Goal: Transaction & Acquisition: Purchase product/service

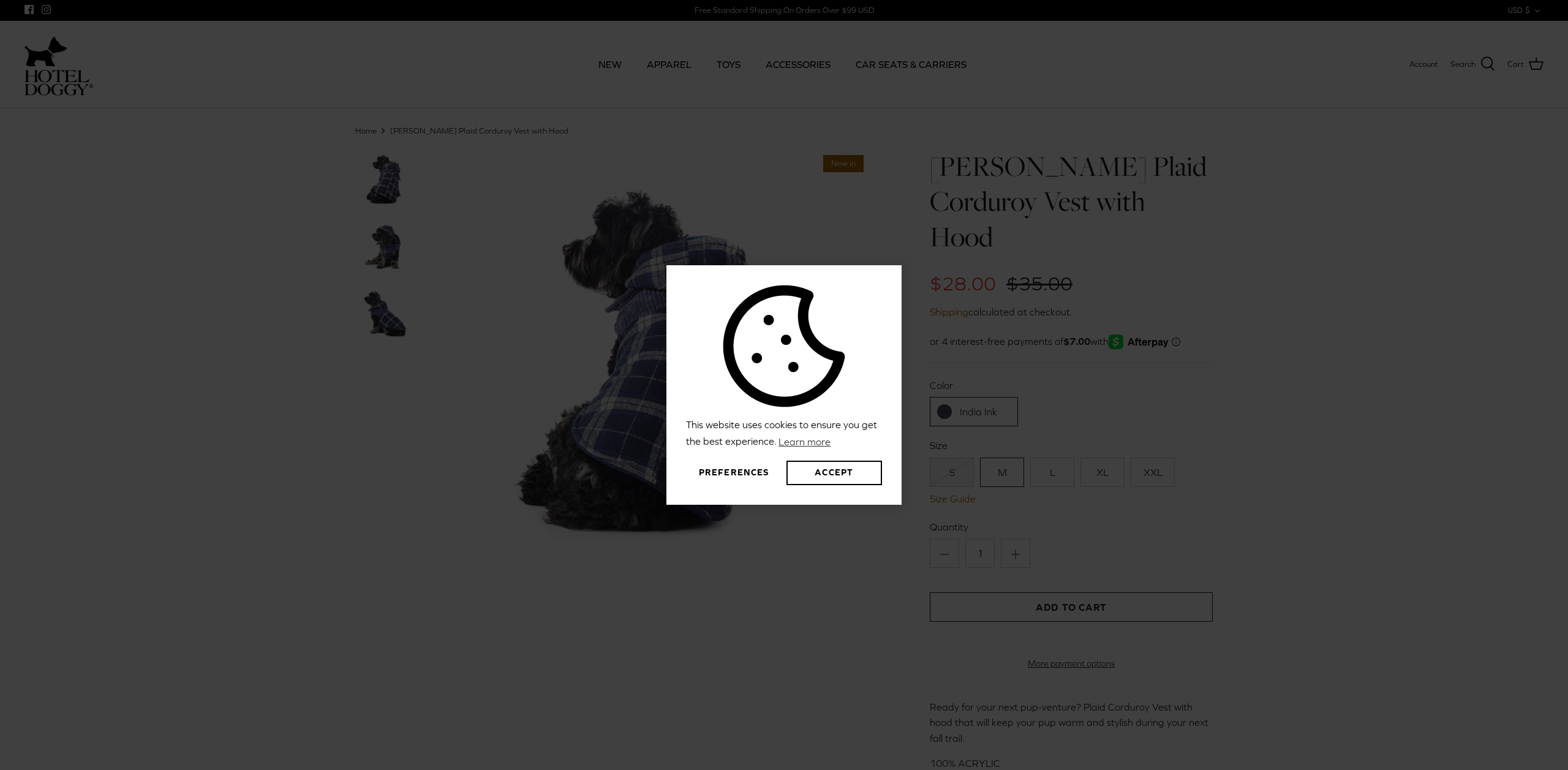
click at [739, 472] on button "Preferences" at bounding box center [733, 473] width 96 height 25
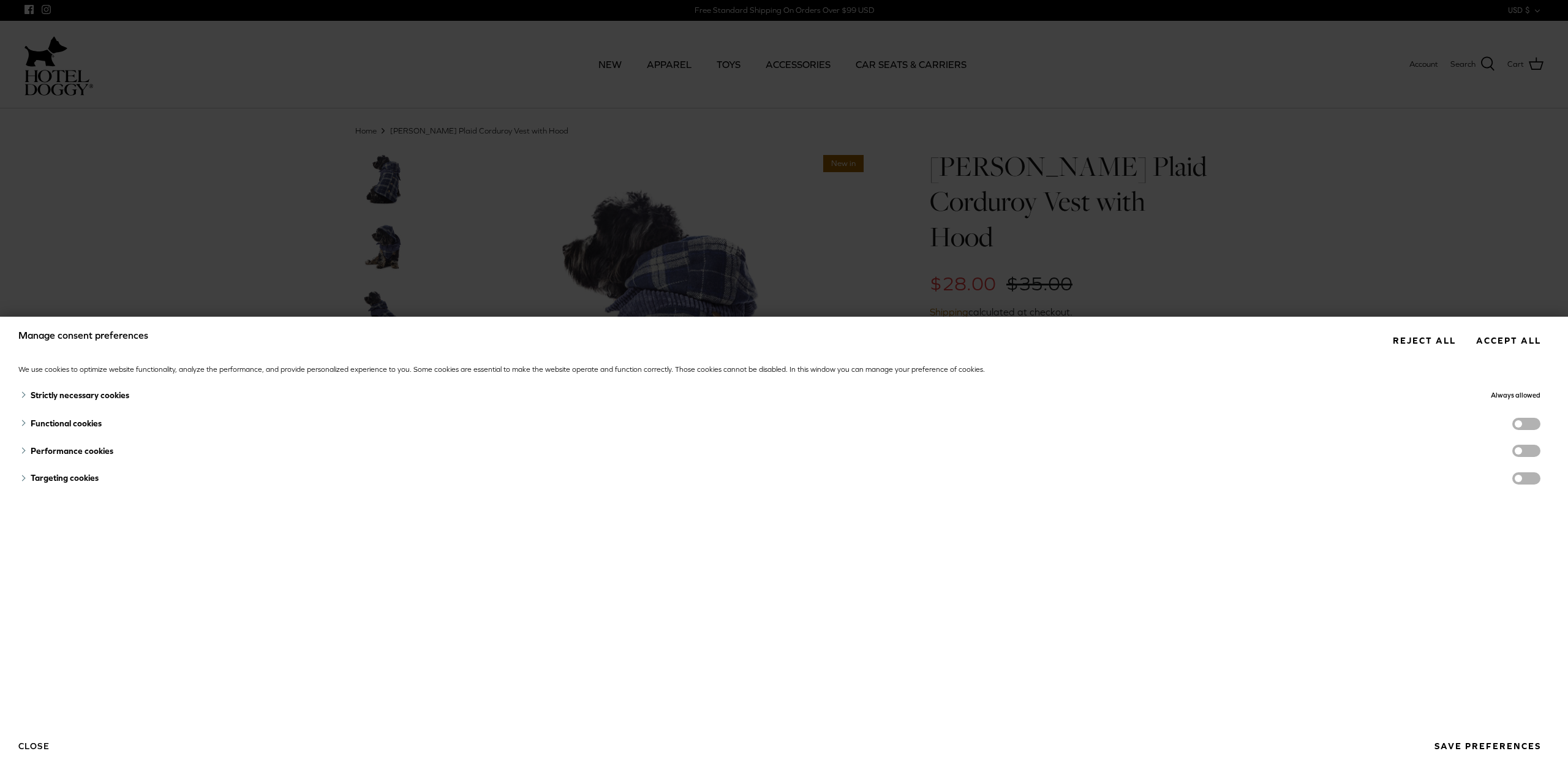
click at [1419, 335] on button "Reject all" at bounding box center [1424, 340] width 81 height 23
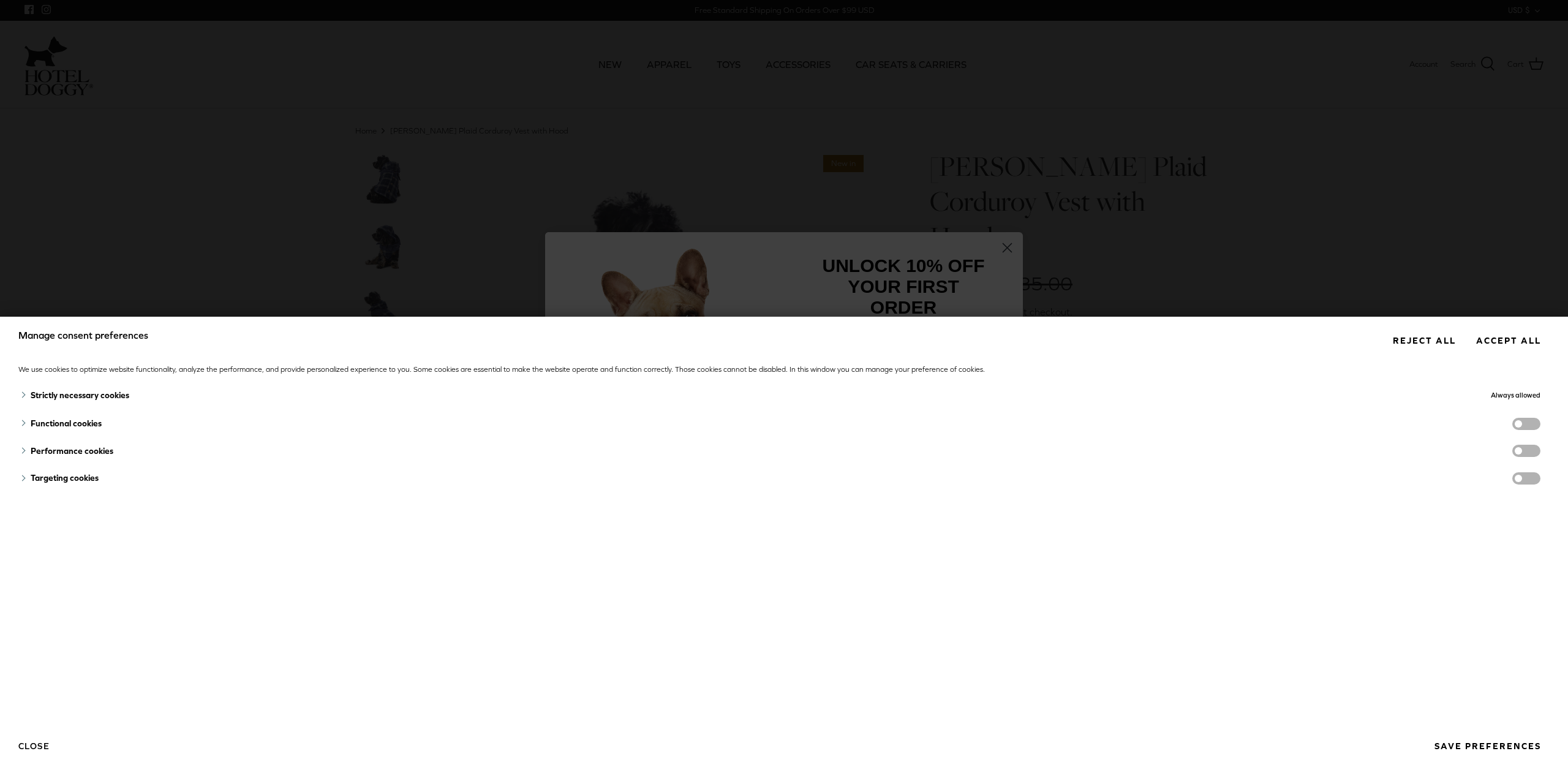
click at [1414, 345] on button "Reject all" at bounding box center [1424, 340] width 81 height 23
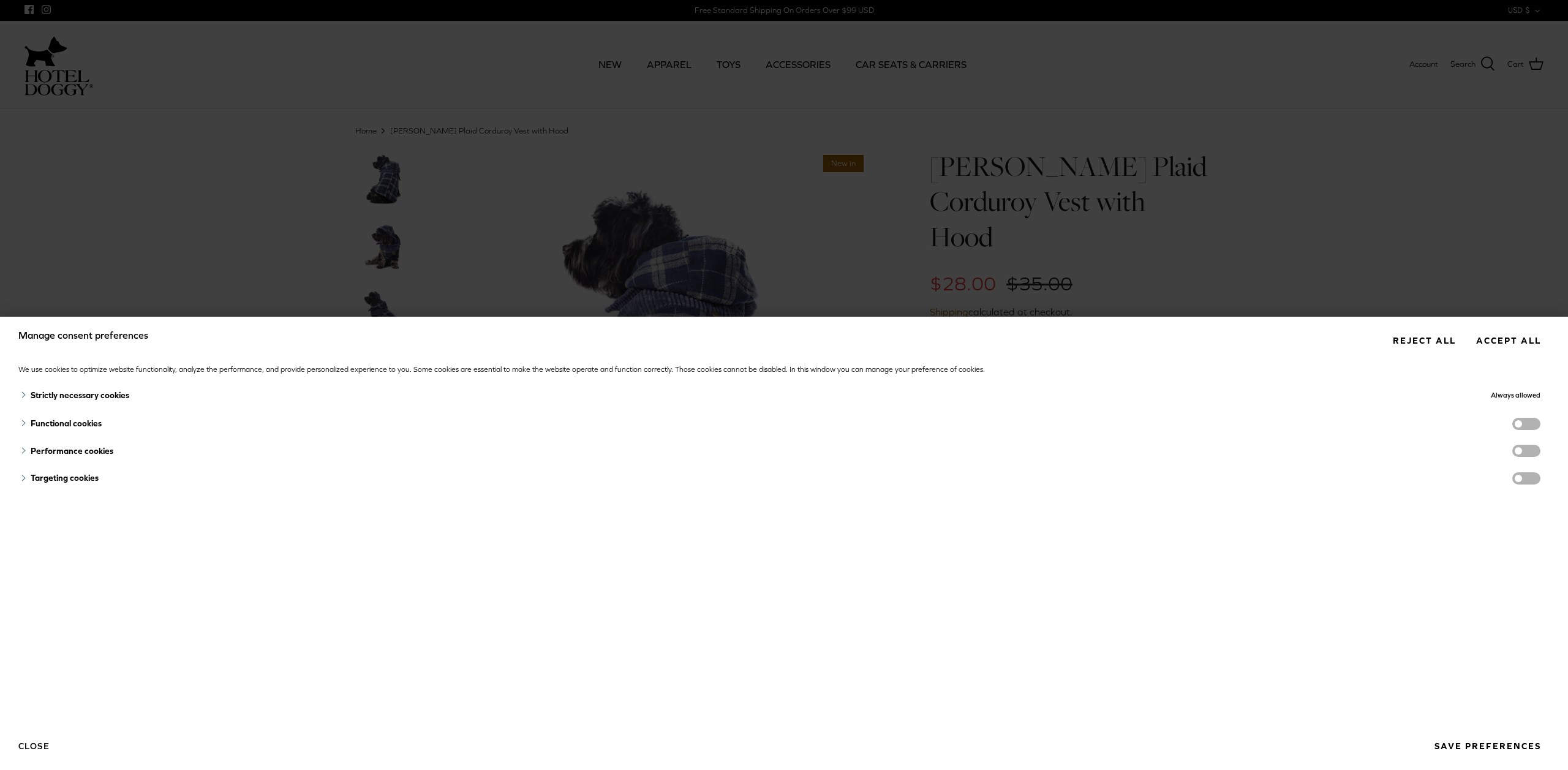
click at [1414, 345] on button "Reject all" at bounding box center [1424, 340] width 81 height 23
click at [1481, 748] on button "Save preferences" at bounding box center [1488, 746] width 124 height 23
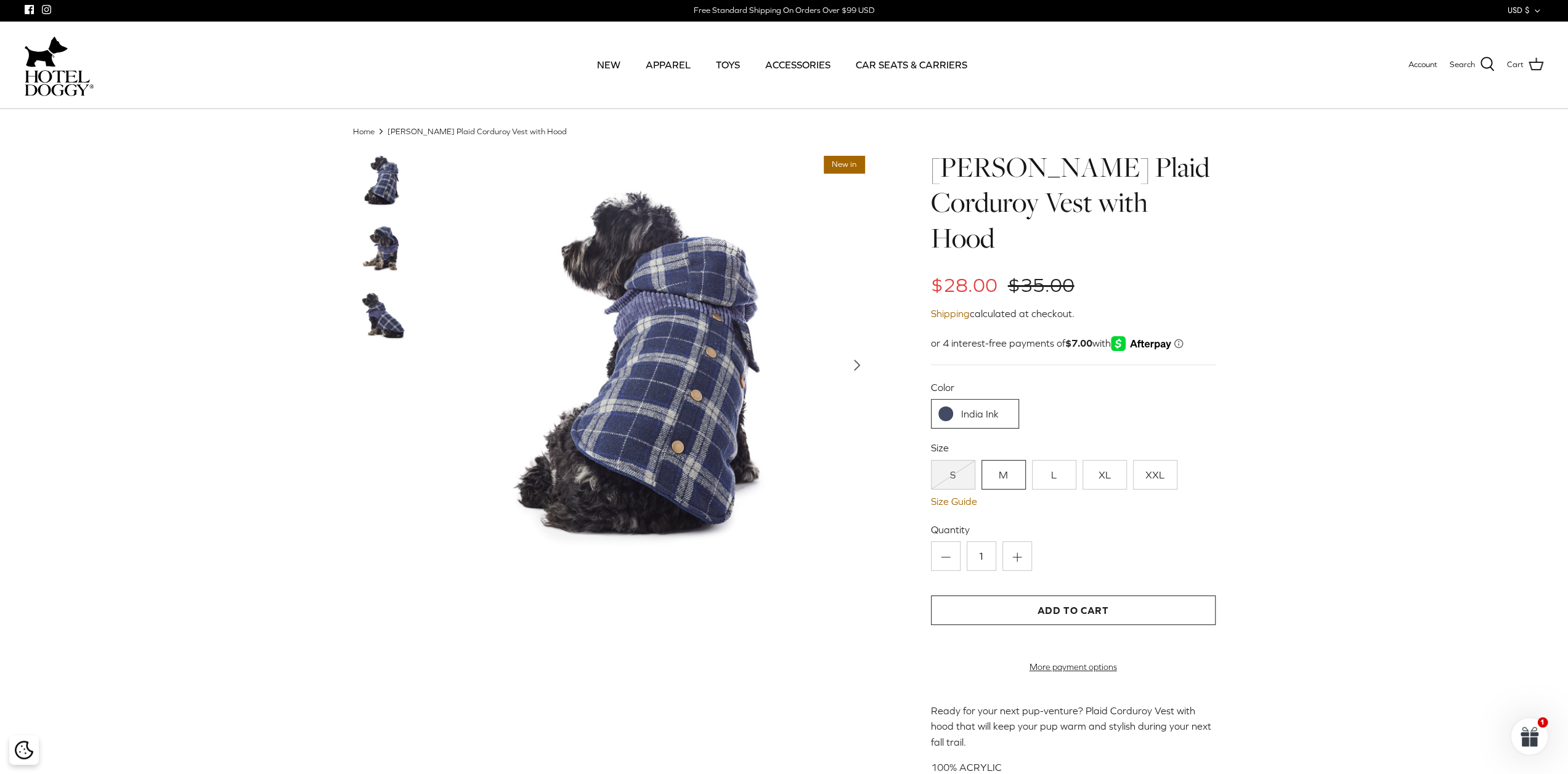
click at [665, 367] on div "This website uses cookies to ensure you get the best experience. Learn more Pre…" at bounding box center [784, 387] width 1568 height 774
click at [387, 253] on img at bounding box center [384, 248] width 61 height 61
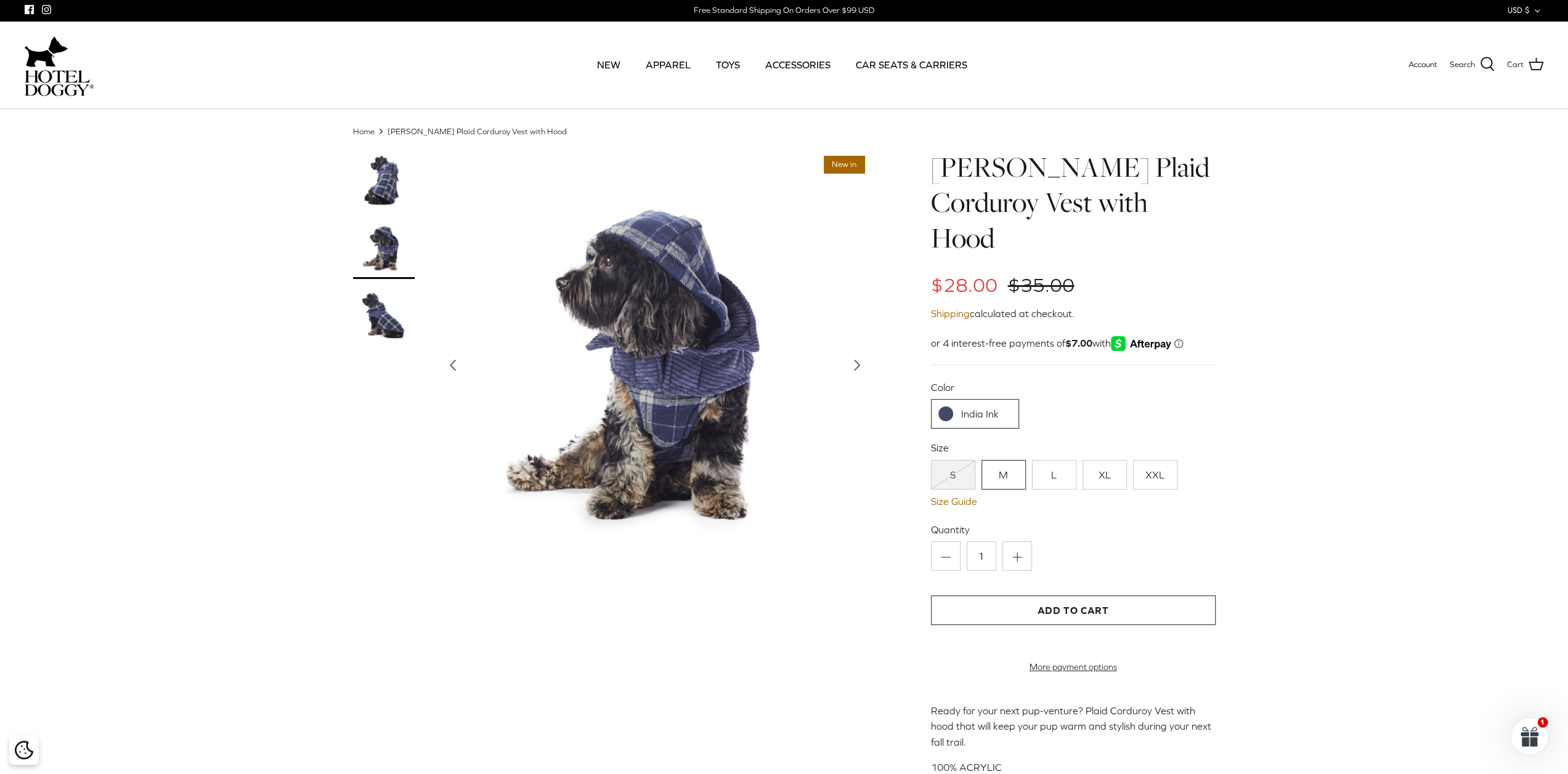
click at [373, 316] on img at bounding box center [384, 315] width 61 height 61
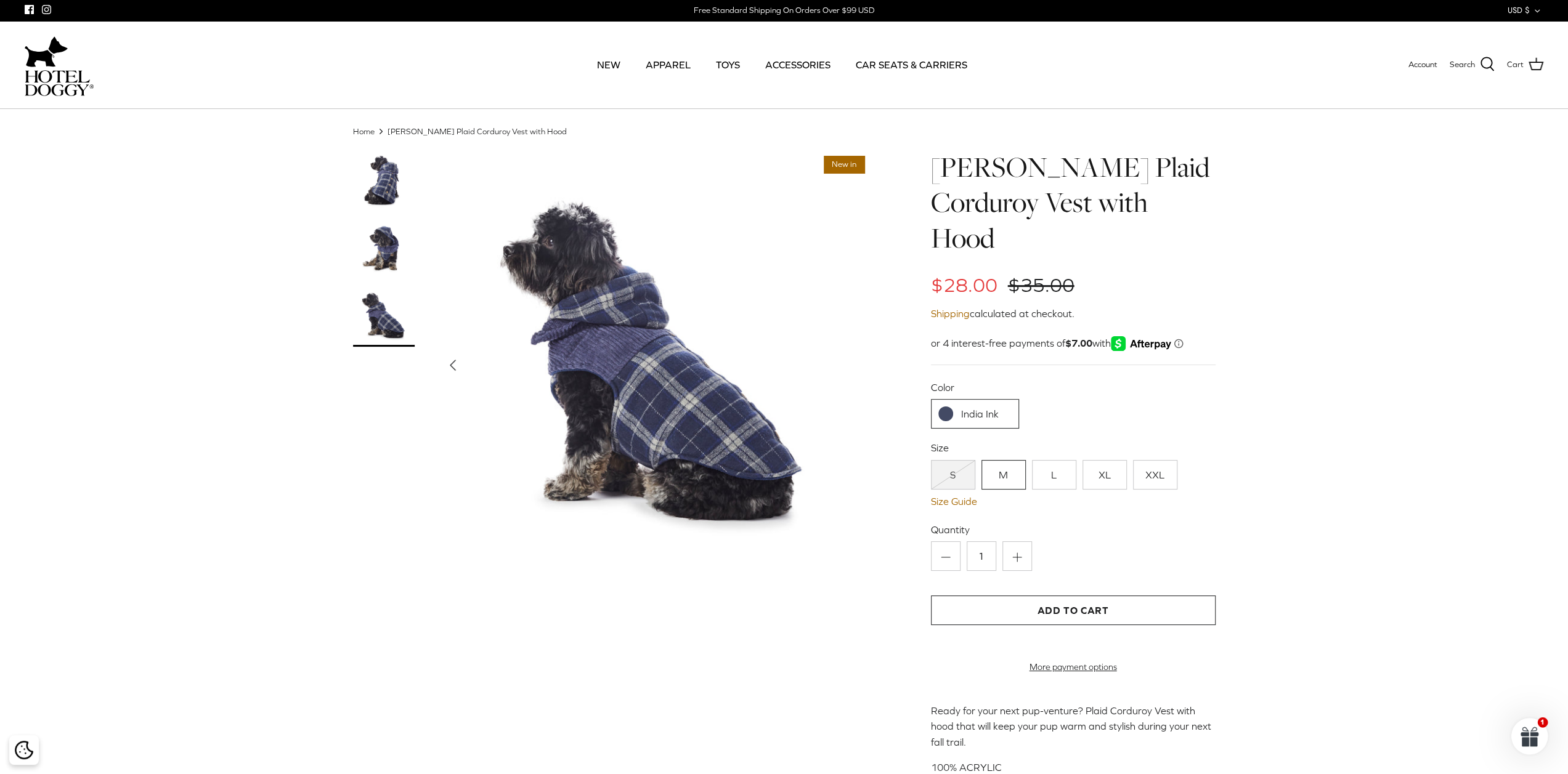
click at [643, 343] on img at bounding box center [655, 365] width 431 height 431
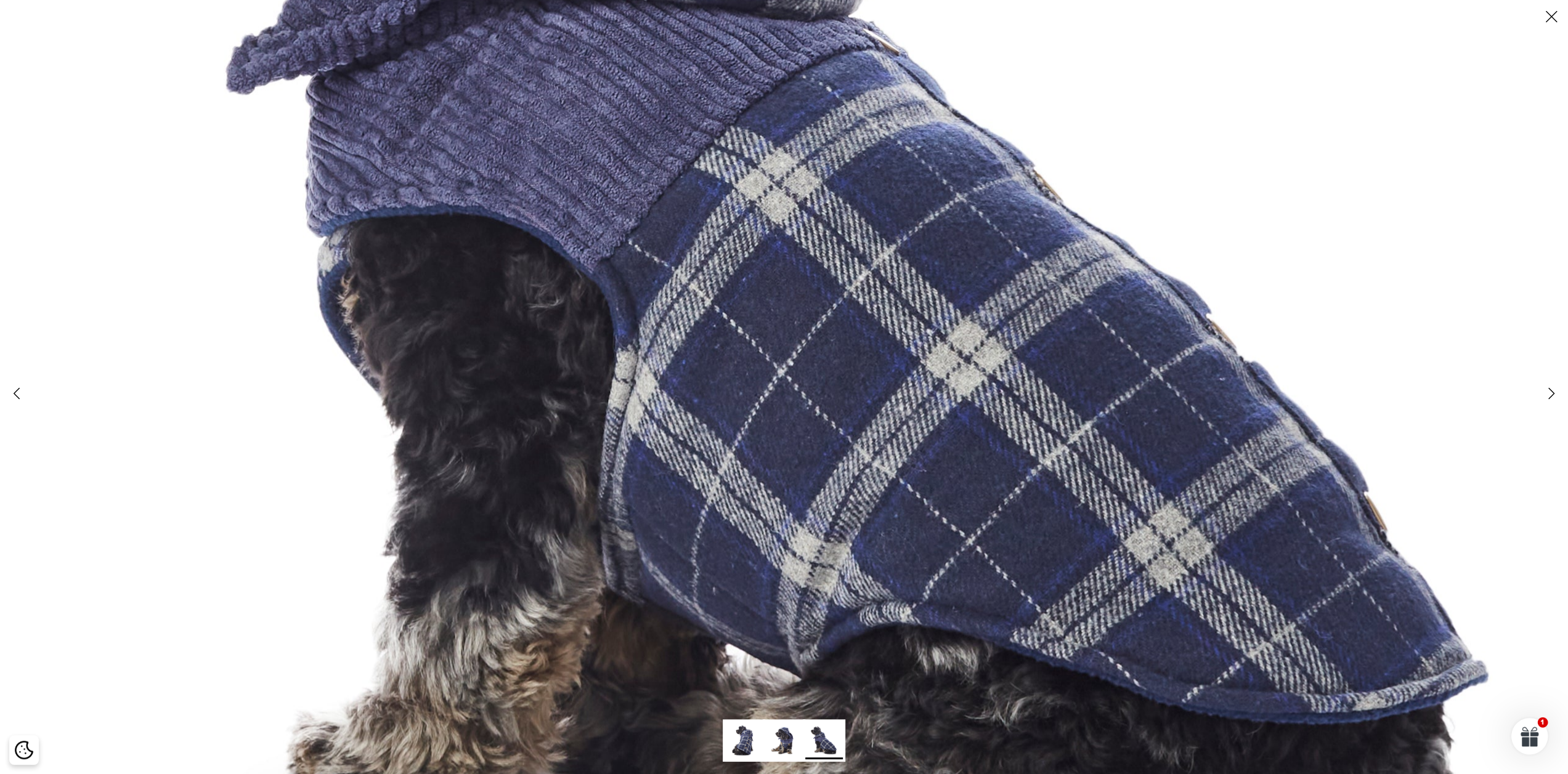
click at [717, 523] on img at bounding box center [806, 188] width 2011 height 2010
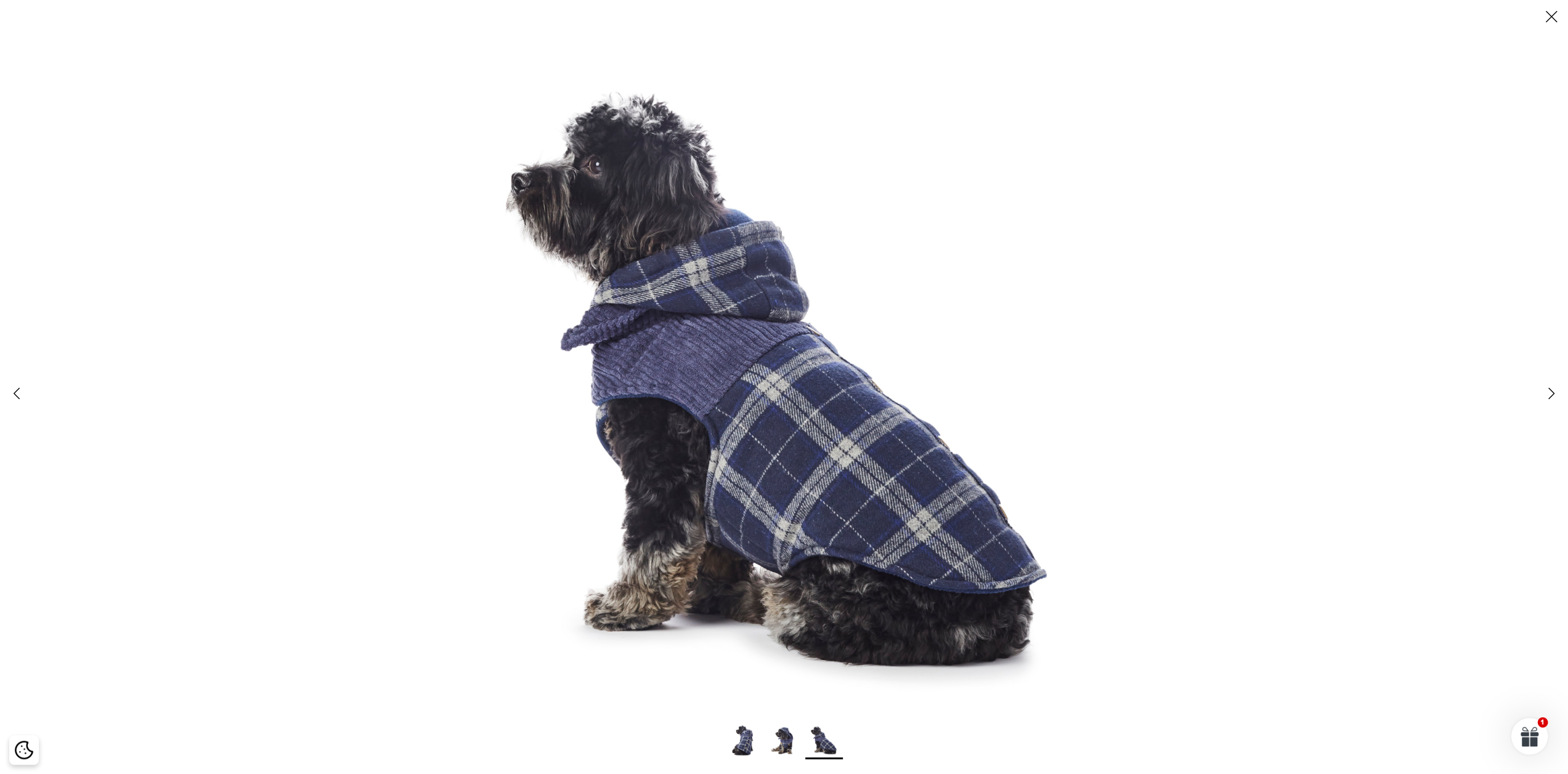
click at [750, 745] on img at bounding box center [744, 740] width 38 height 38
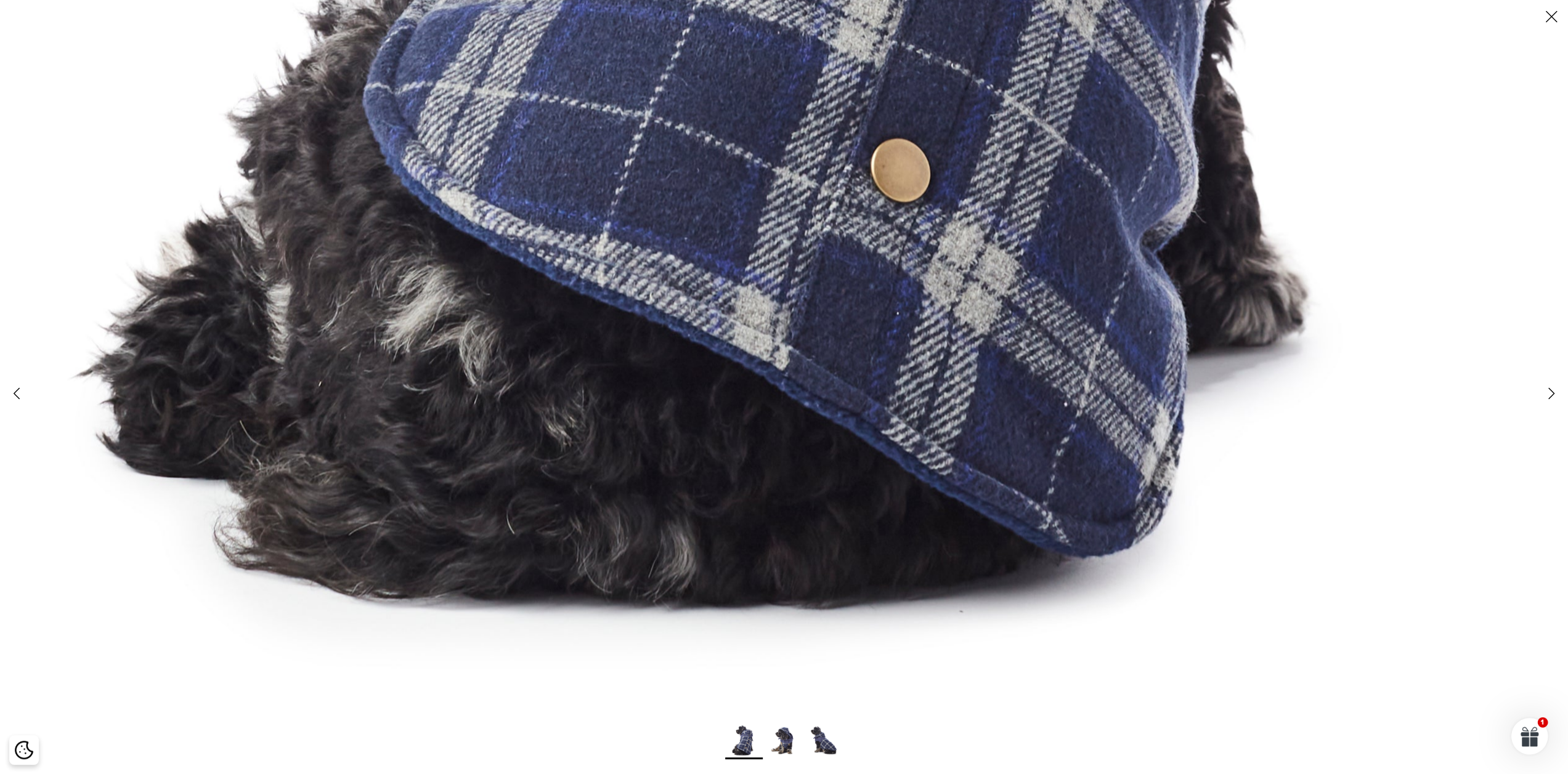
click at [779, 740] on img at bounding box center [784, 740] width 38 height 38
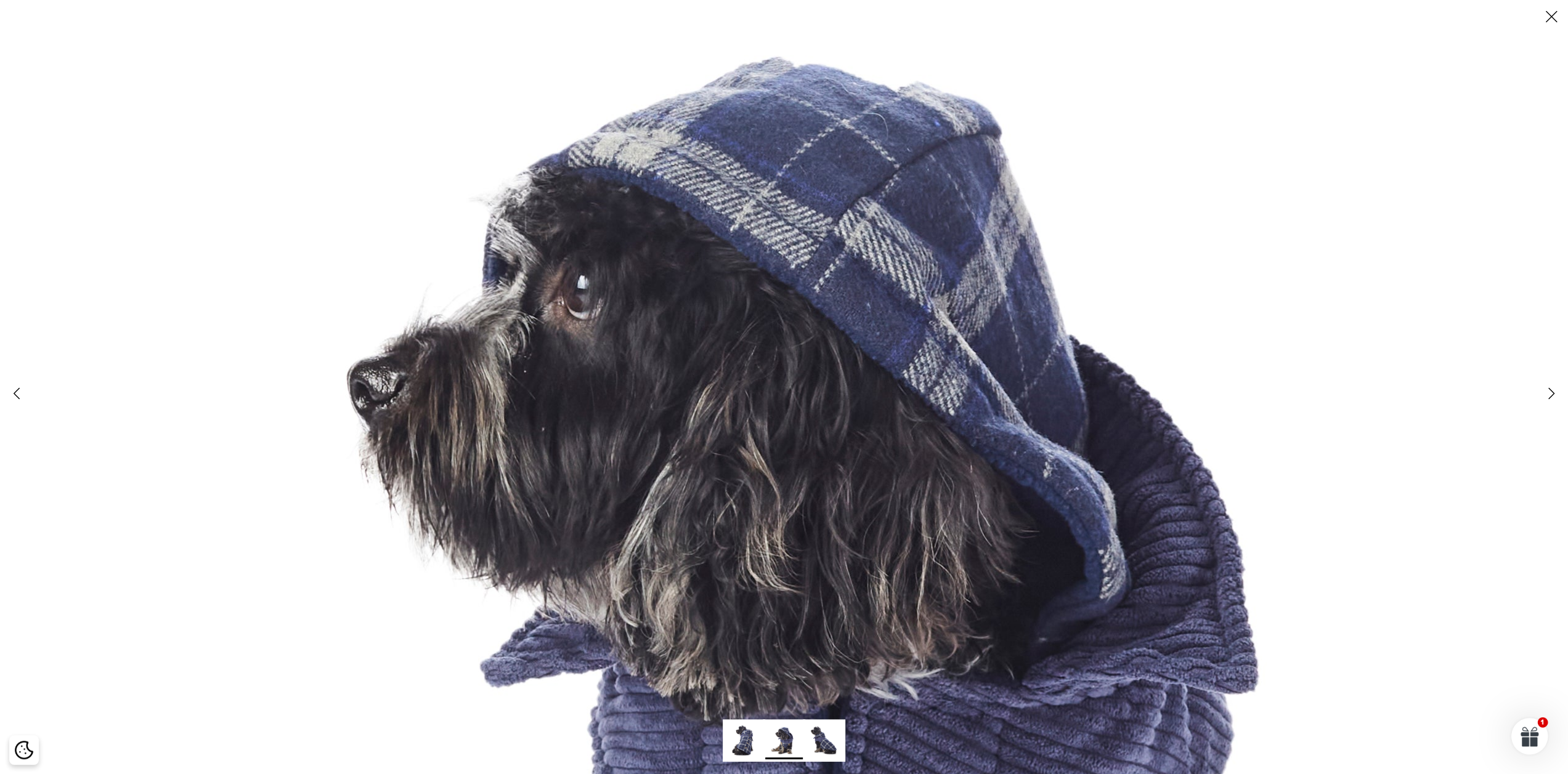
click at [751, 142] on img at bounding box center [791, 752] width 1928 height 1927
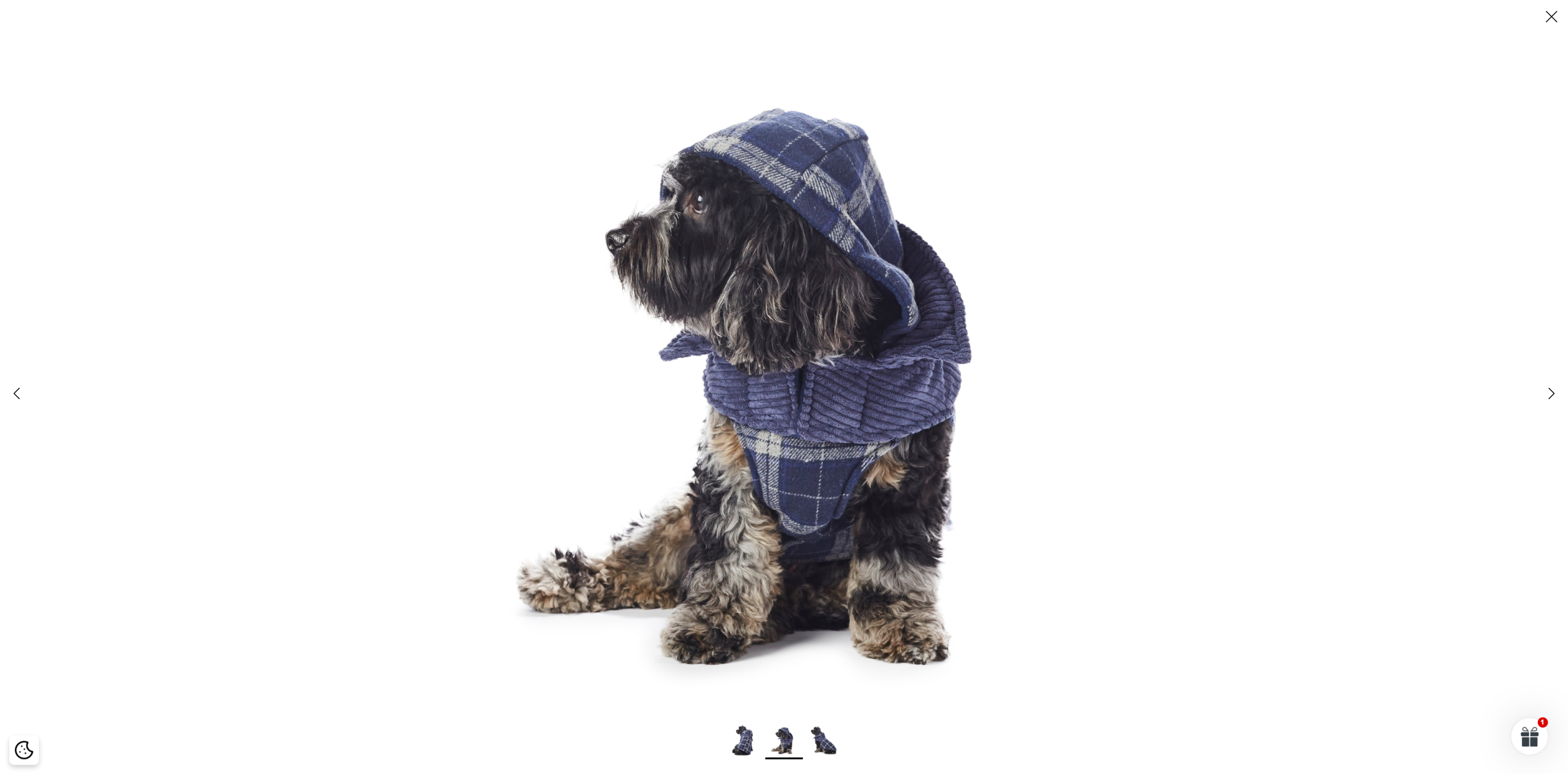
click at [1557, 17] on icon "Close" at bounding box center [1551, 17] width 21 height 21
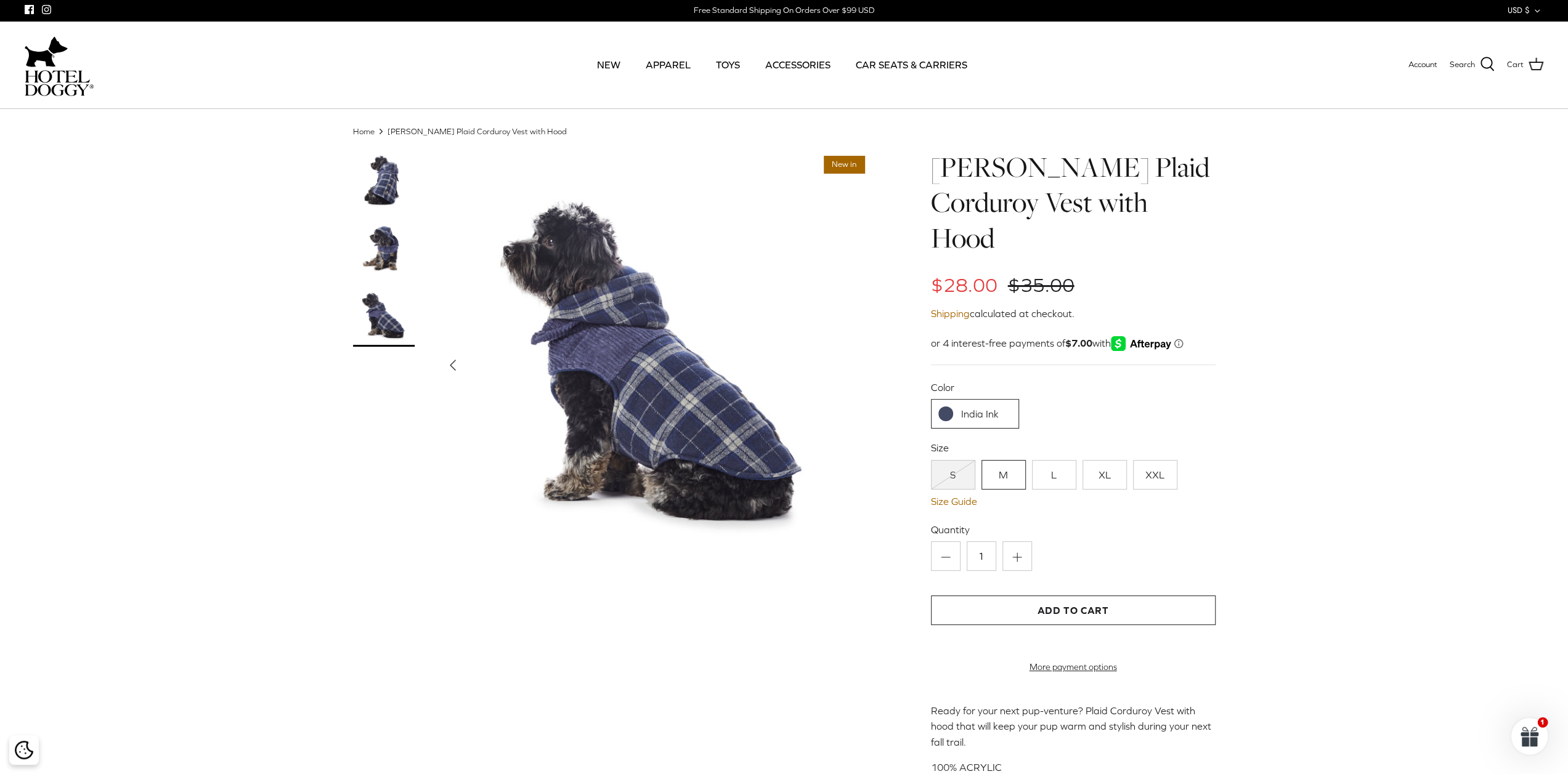
click at [1124, 168] on h1 "[PERSON_NAME] Plaid Corduroy Vest with Hood" at bounding box center [1073, 203] width 284 height 106
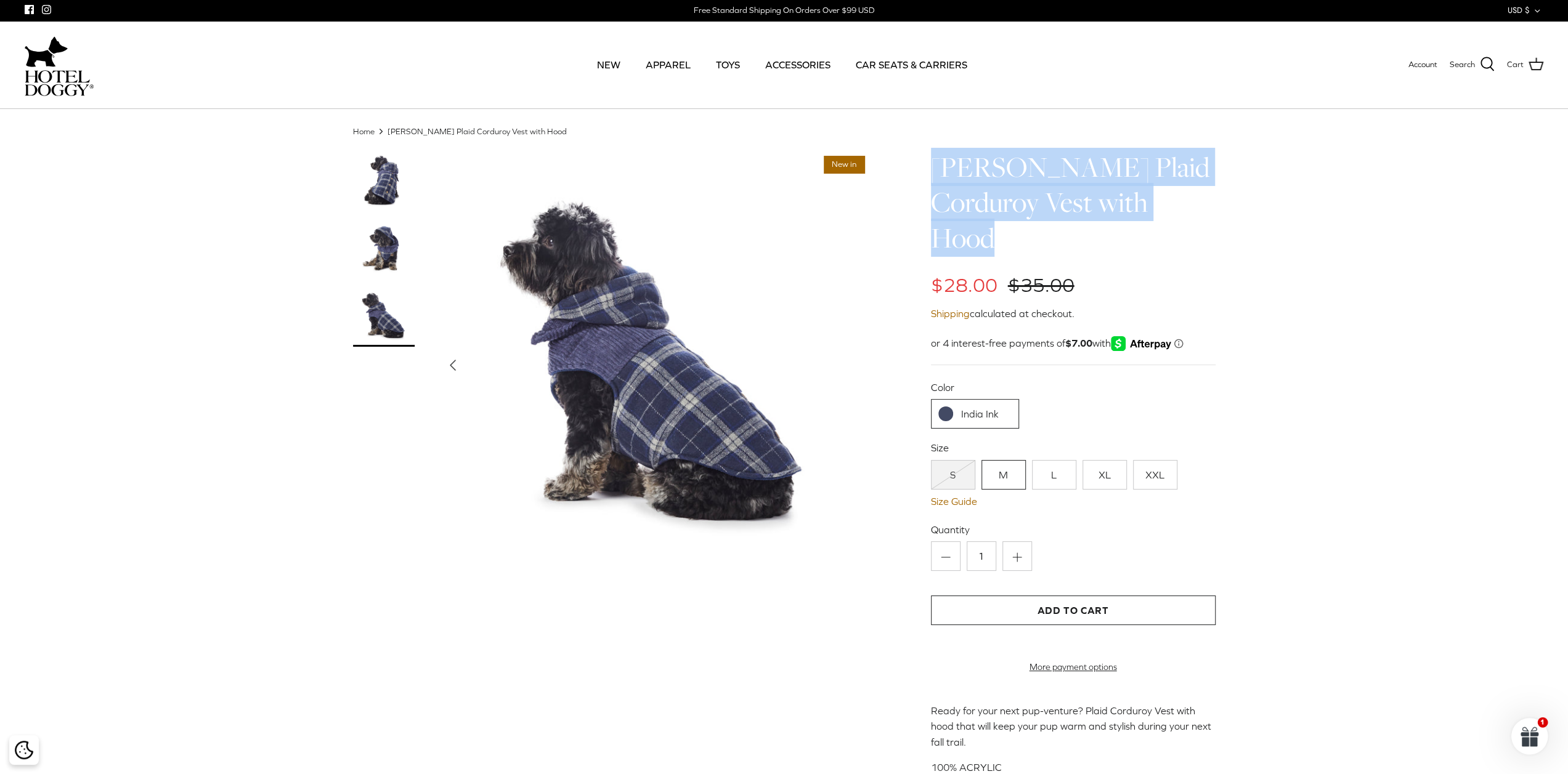
click at [1124, 168] on h1 "[PERSON_NAME] Plaid Corduroy Vest with Hood" at bounding box center [1073, 203] width 284 height 106
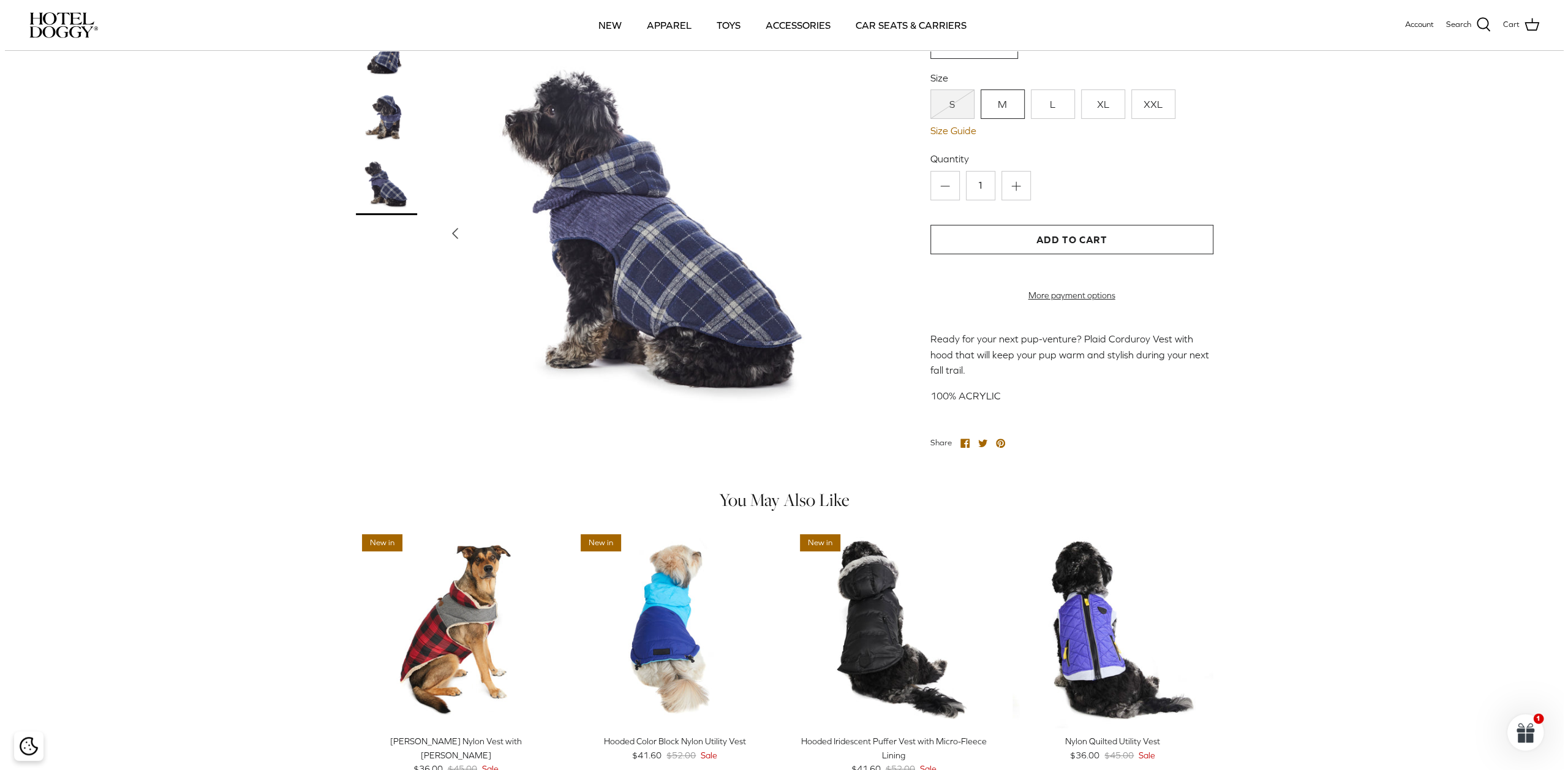
scroll to position [217, 0]
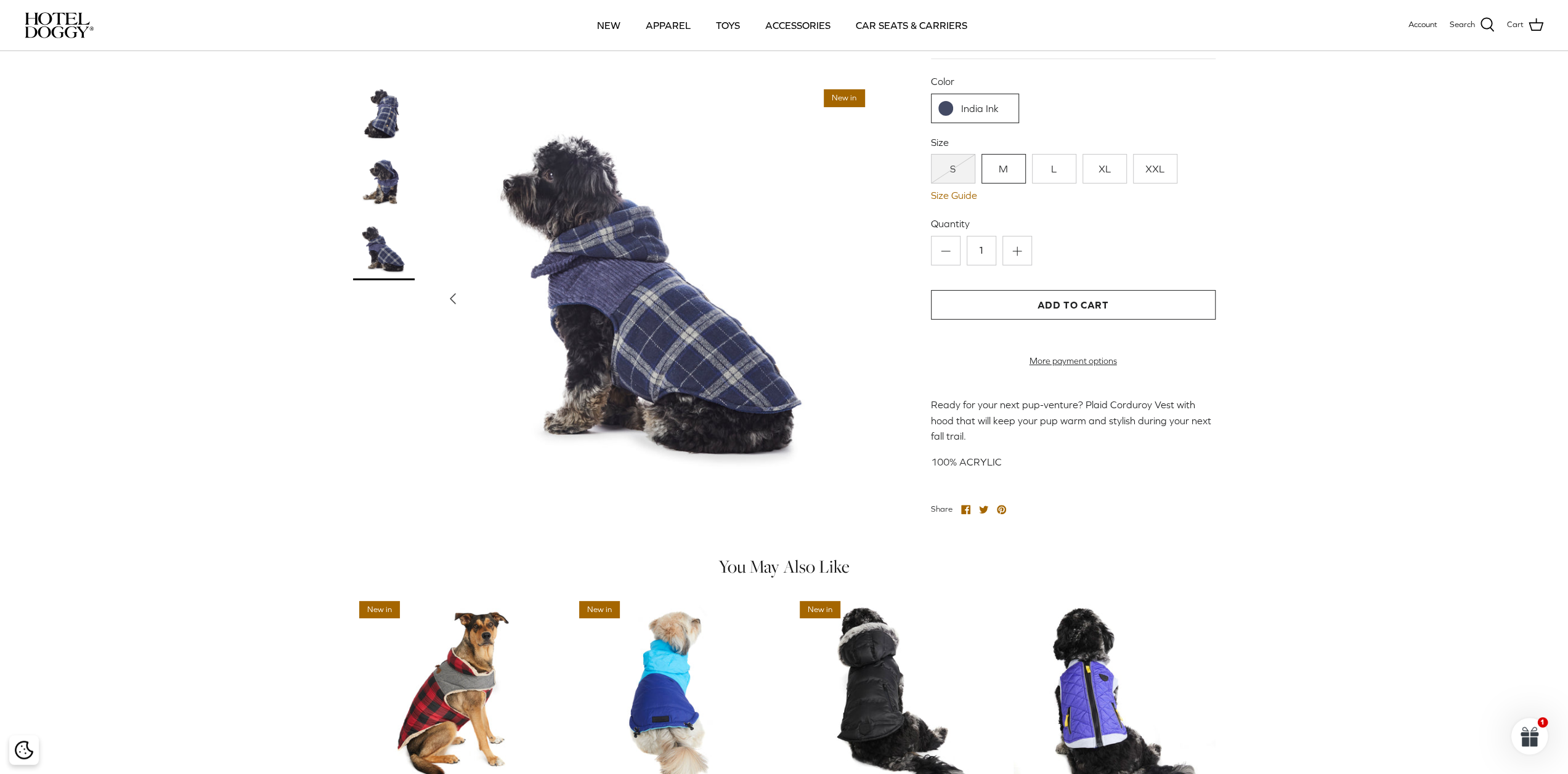
click at [626, 258] on img at bounding box center [655, 299] width 431 height 431
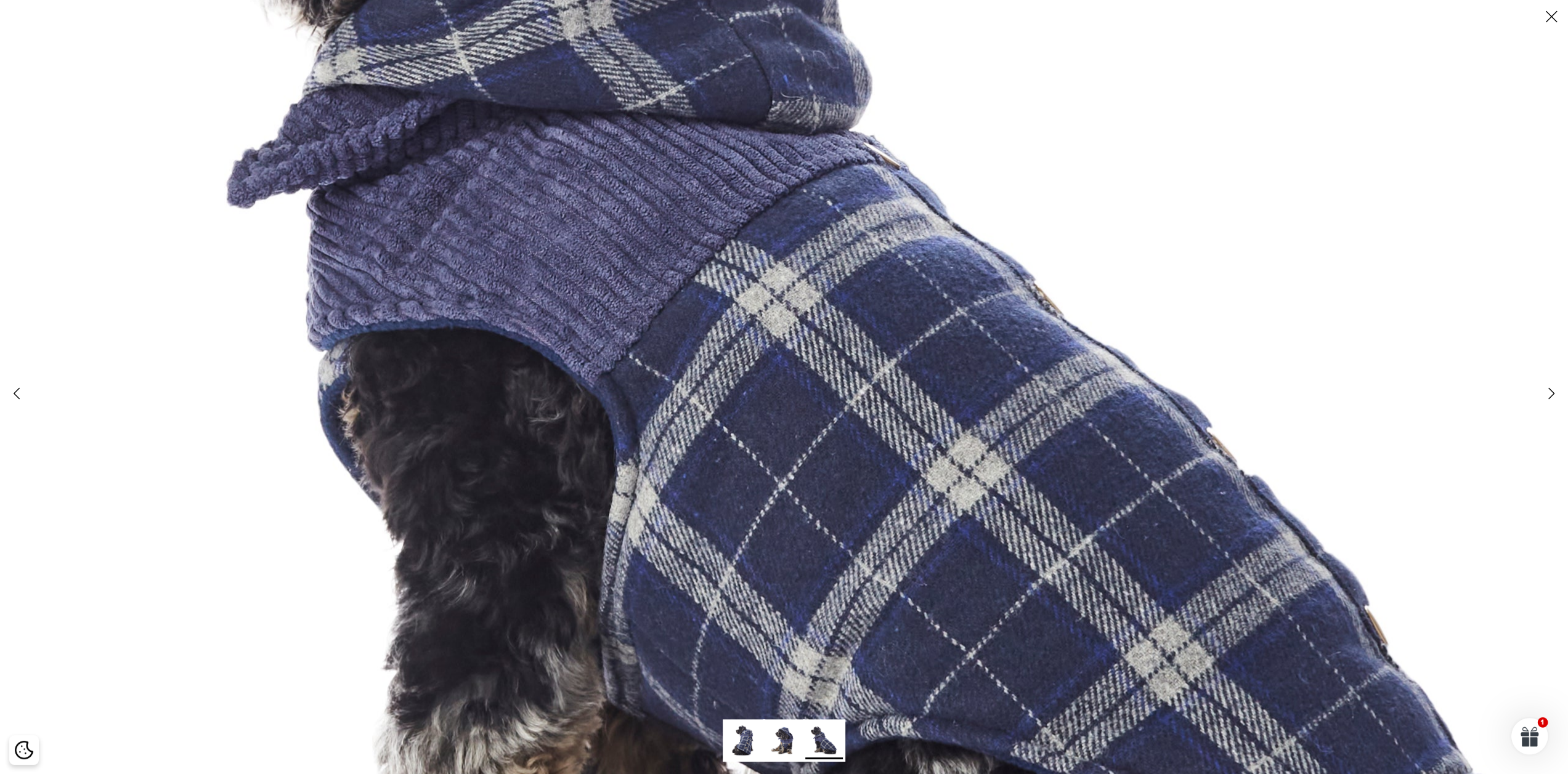
click at [710, 442] on img at bounding box center [806, 303] width 2011 height 2010
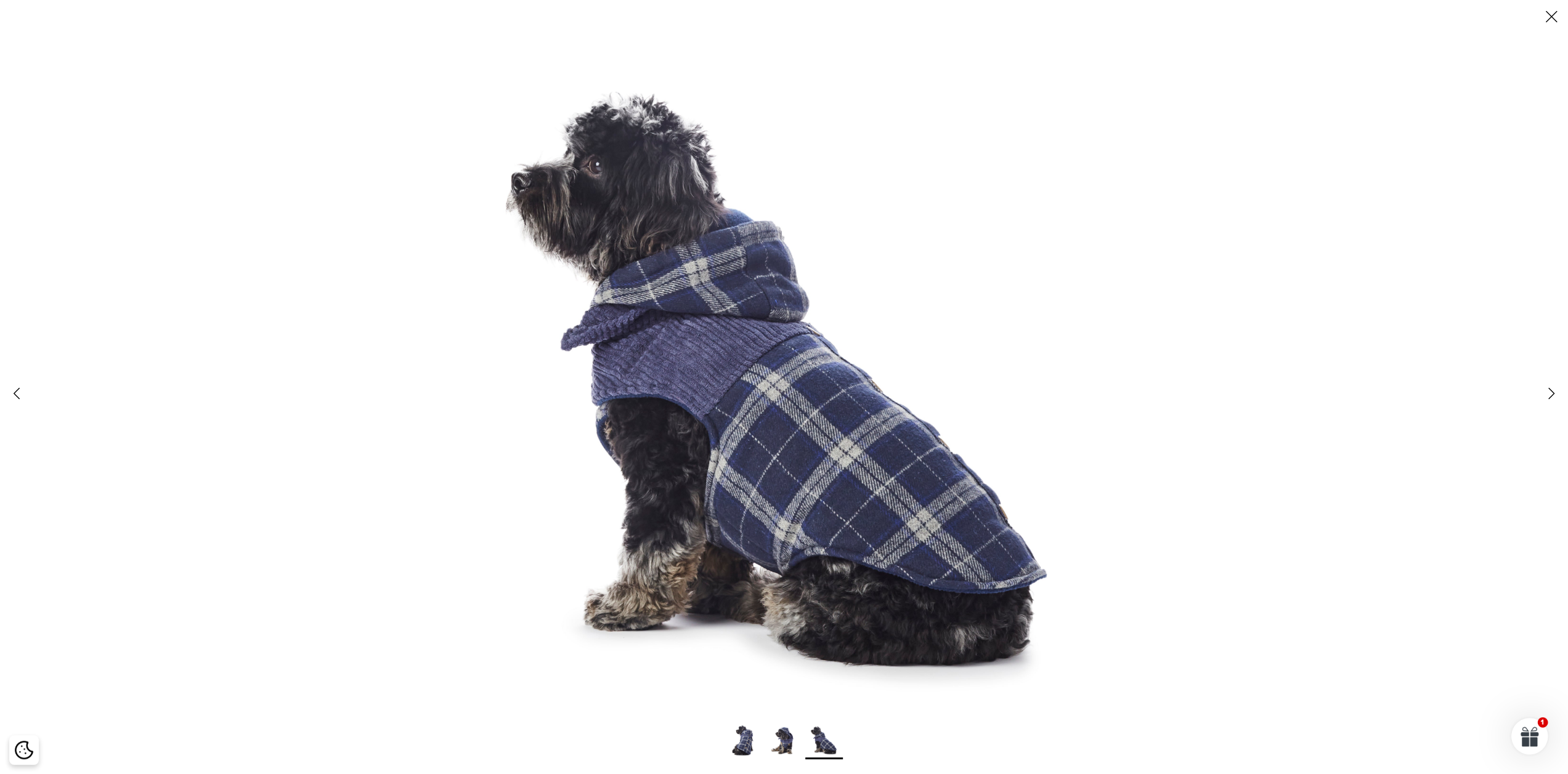
click at [1546, 20] on icon "Close" at bounding box center [1551, 17] width 21 height 21
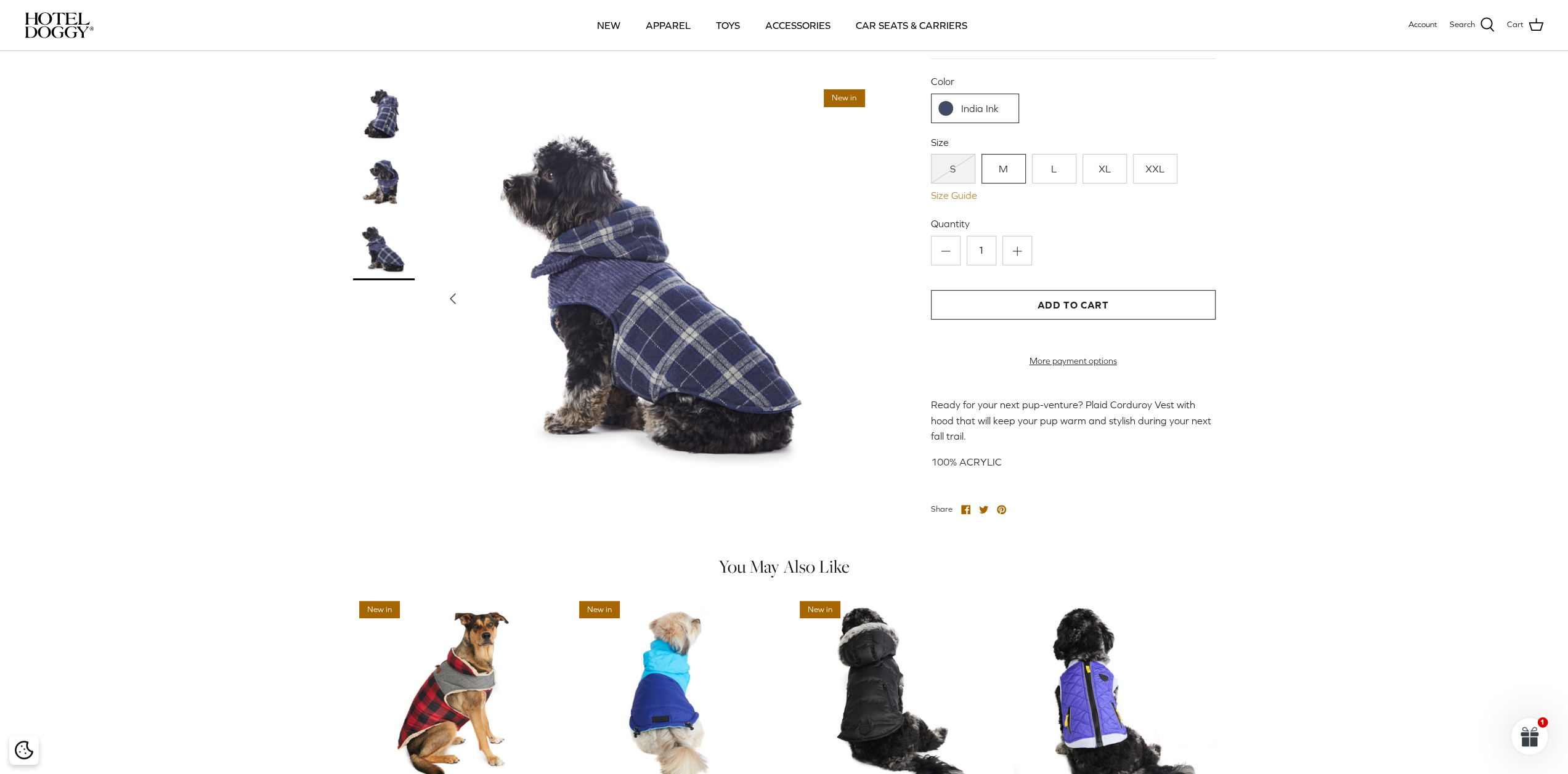
click at [938, 190] on link "Size Guide" at bounding box center [1073, 195] width 284 height 12
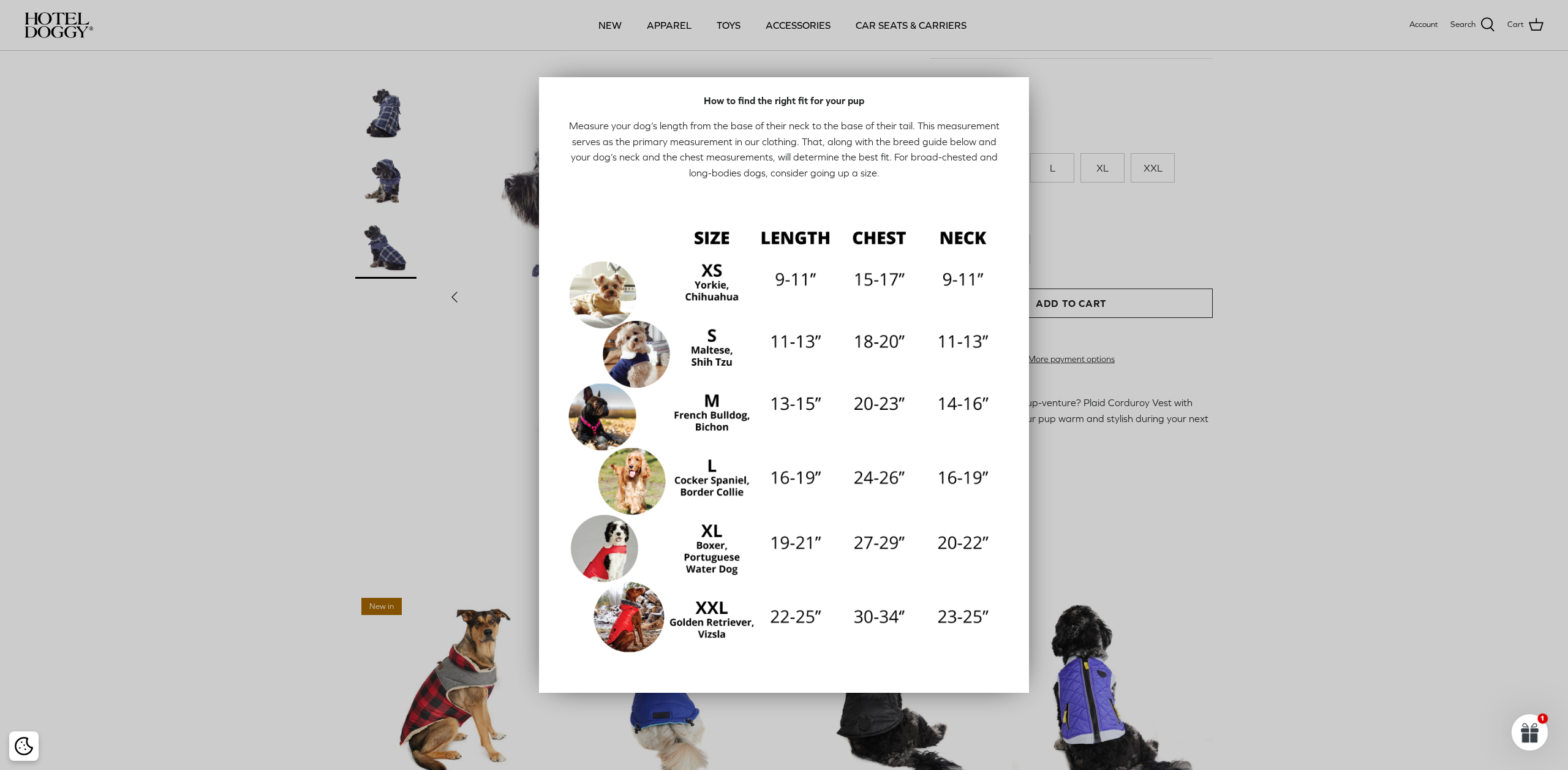
scroll to position [30, 0]
